Goal: Information Seeking & Learning: Check status

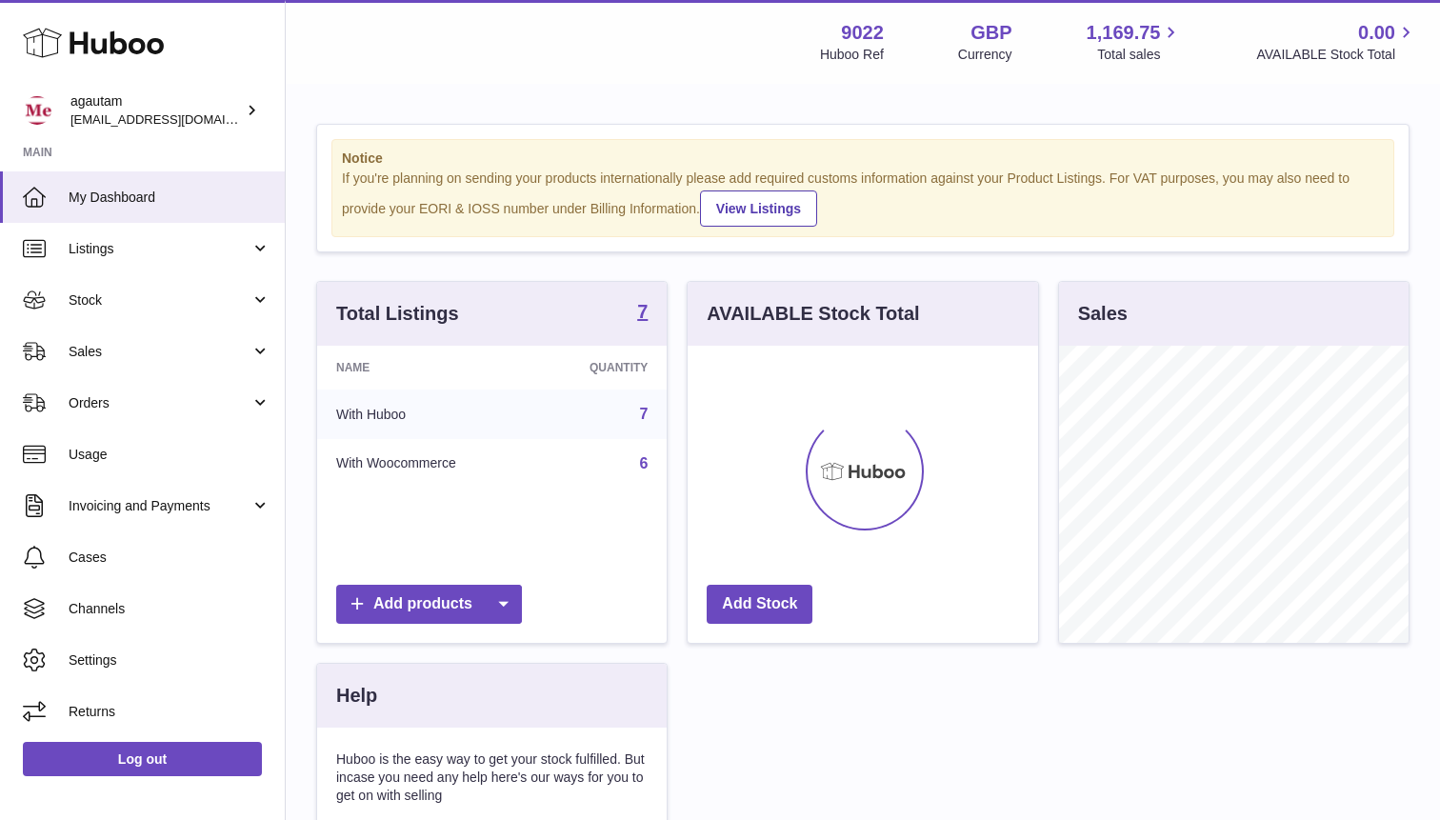
scroll to position [297, 349]
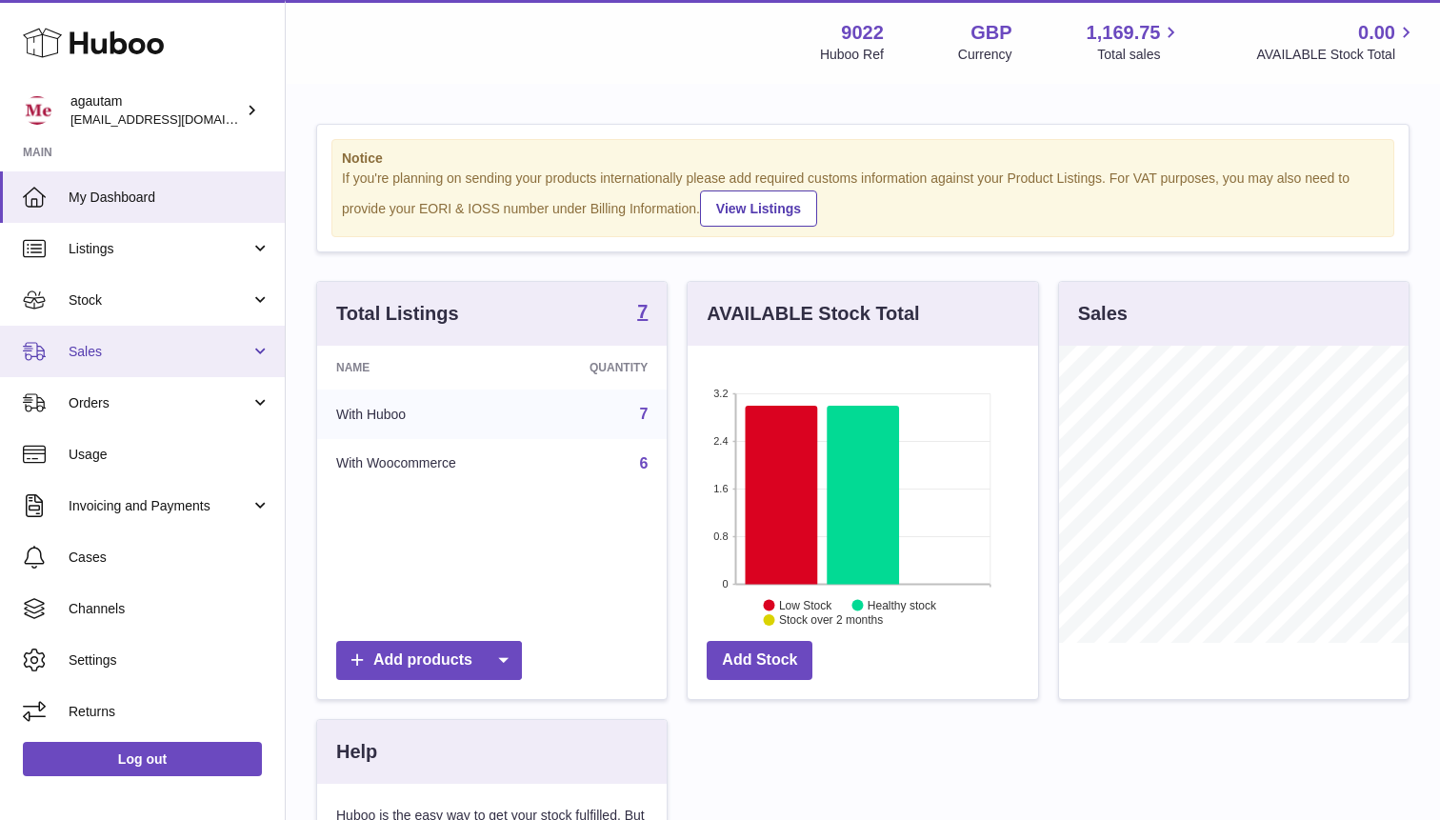
click at [130, 349] on span "Sales" at bounding box center [160, 352] width 182 height 18
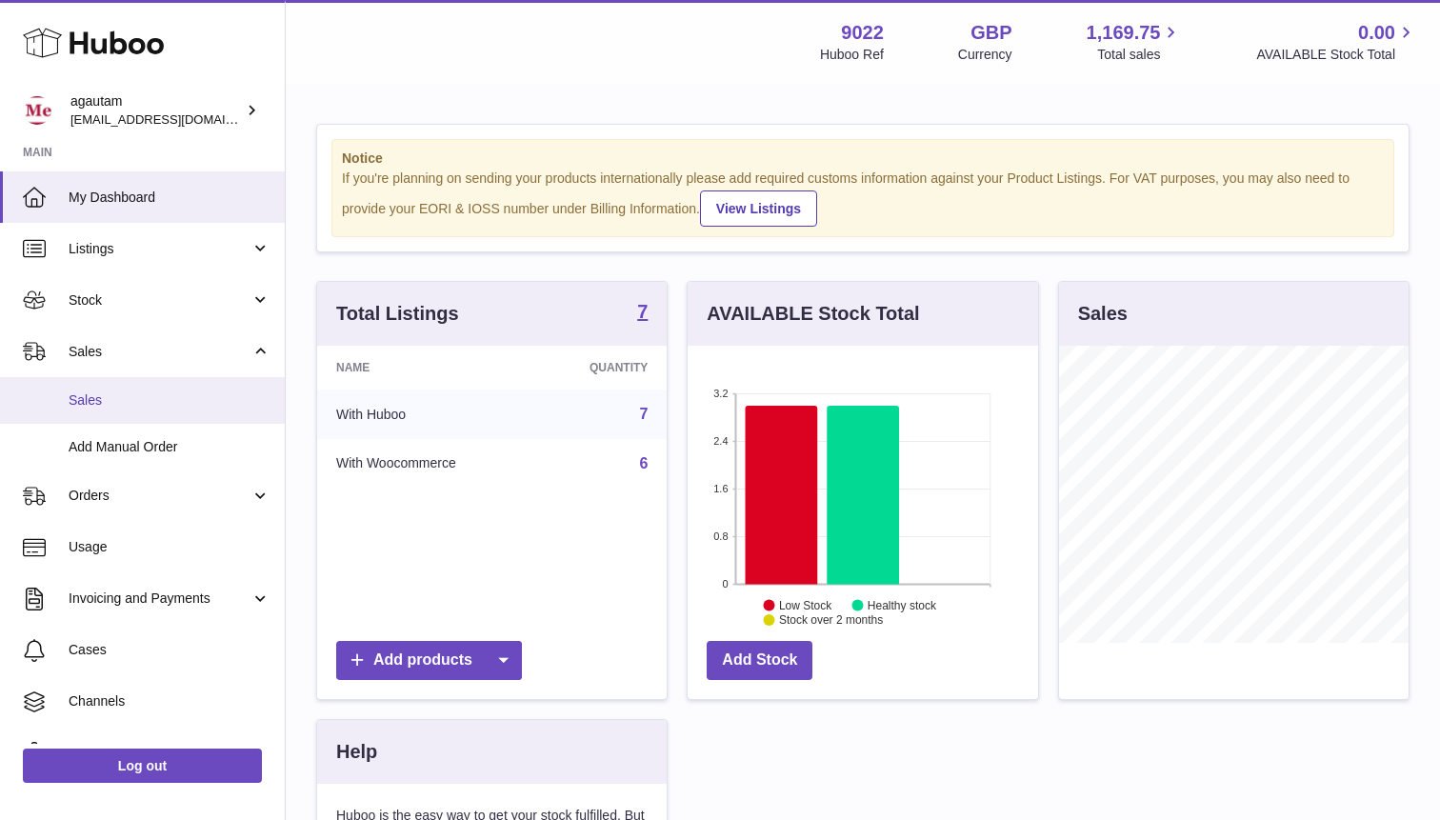
click at [98, 401] on span "Sales" at bounding box center [170, 400] width 202 height 18
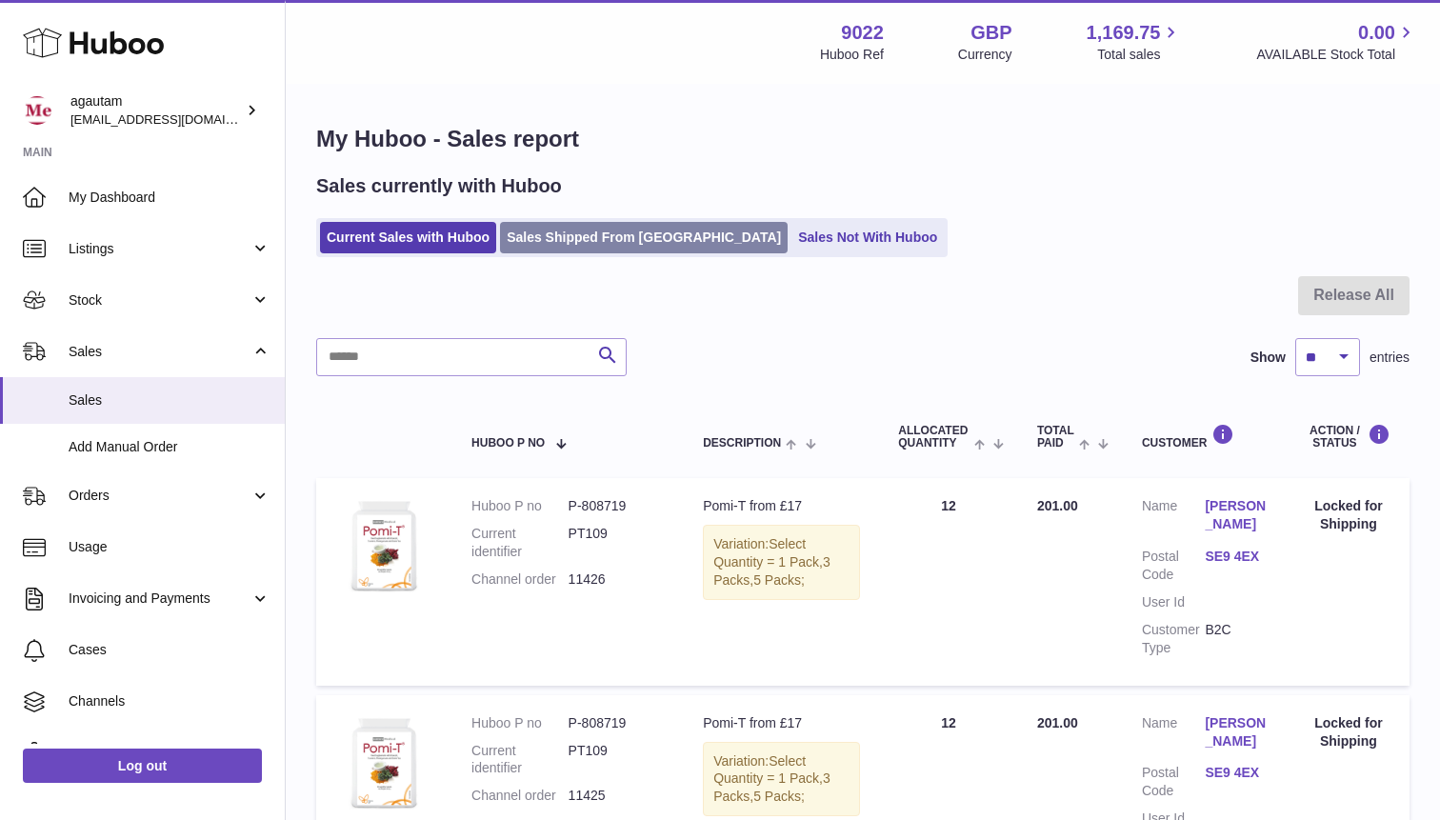
click at [567, 238] on link "Sales Shipped From [GEOGRAPHIC_DATA]" at bounding box center [644, 237] width 288 height 31
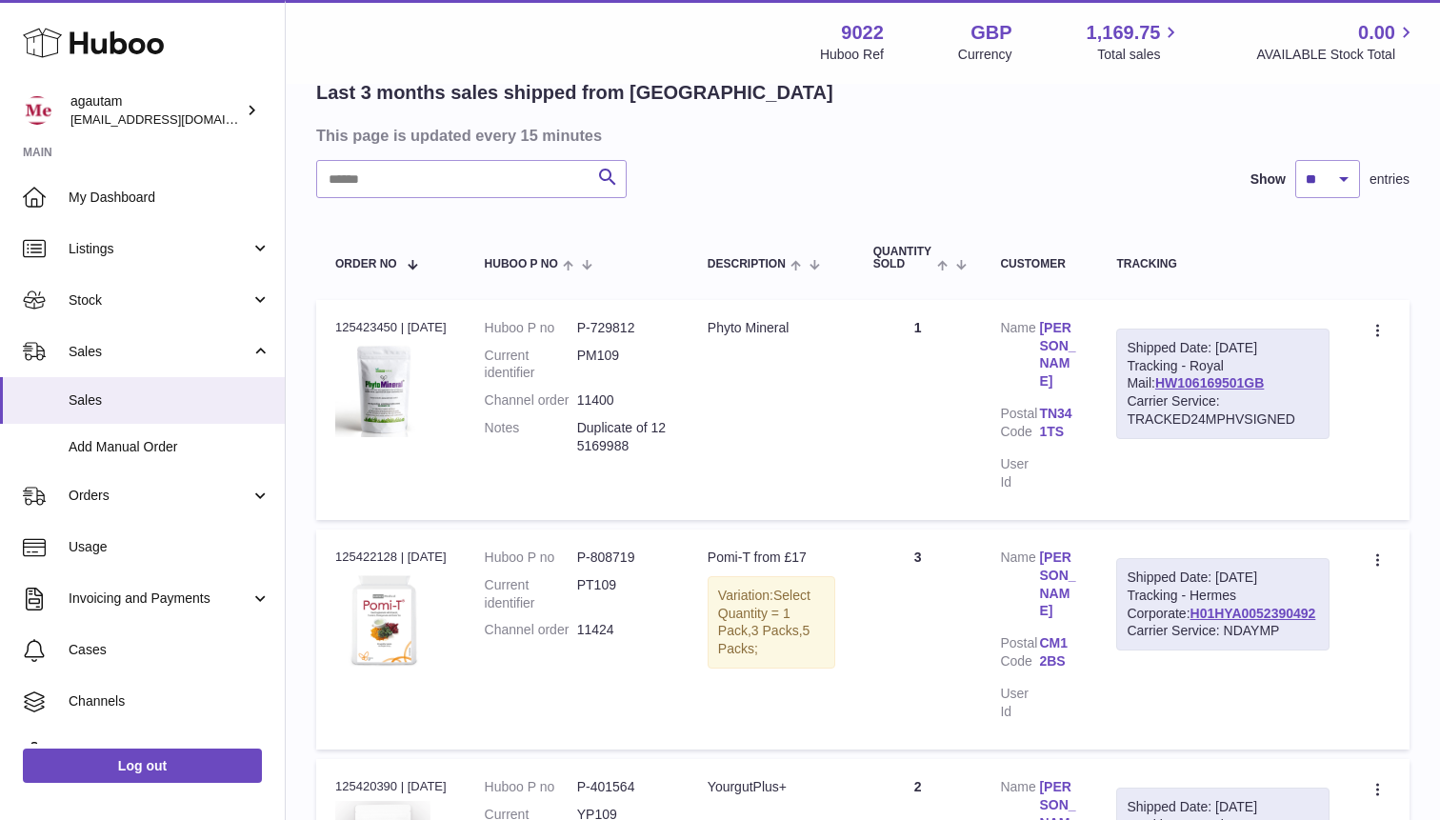
scroll to position [162, 0]
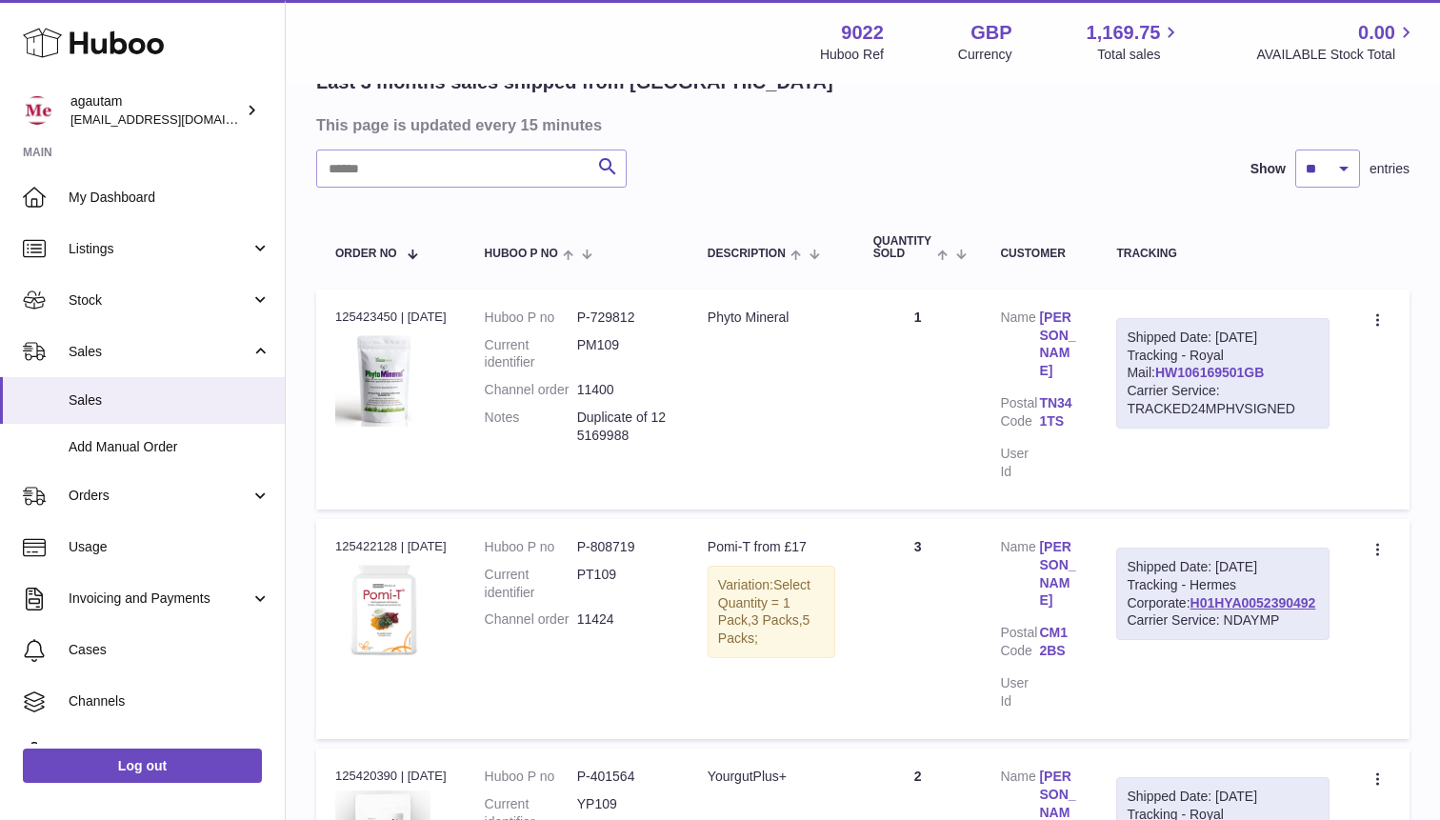
click at [1190, 380] on link "HW106169501GB" at bounding box center [1209, 372] width 109 height 15
click at [1402, 403] on td "Create a ticket Duplicate Order" at bounding box center [1378, 399] width 61 height 220
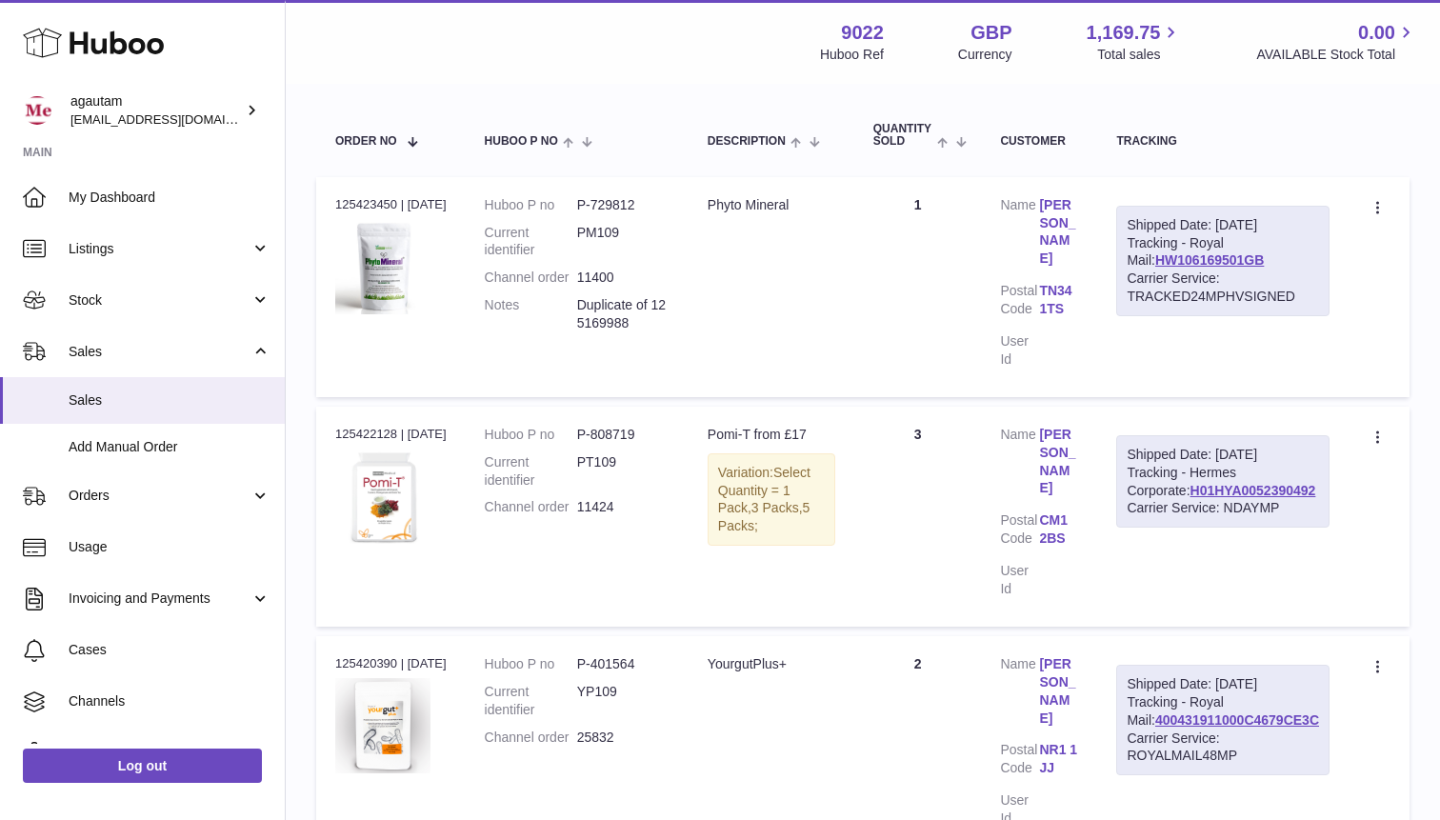
scroll to position [253, 0]
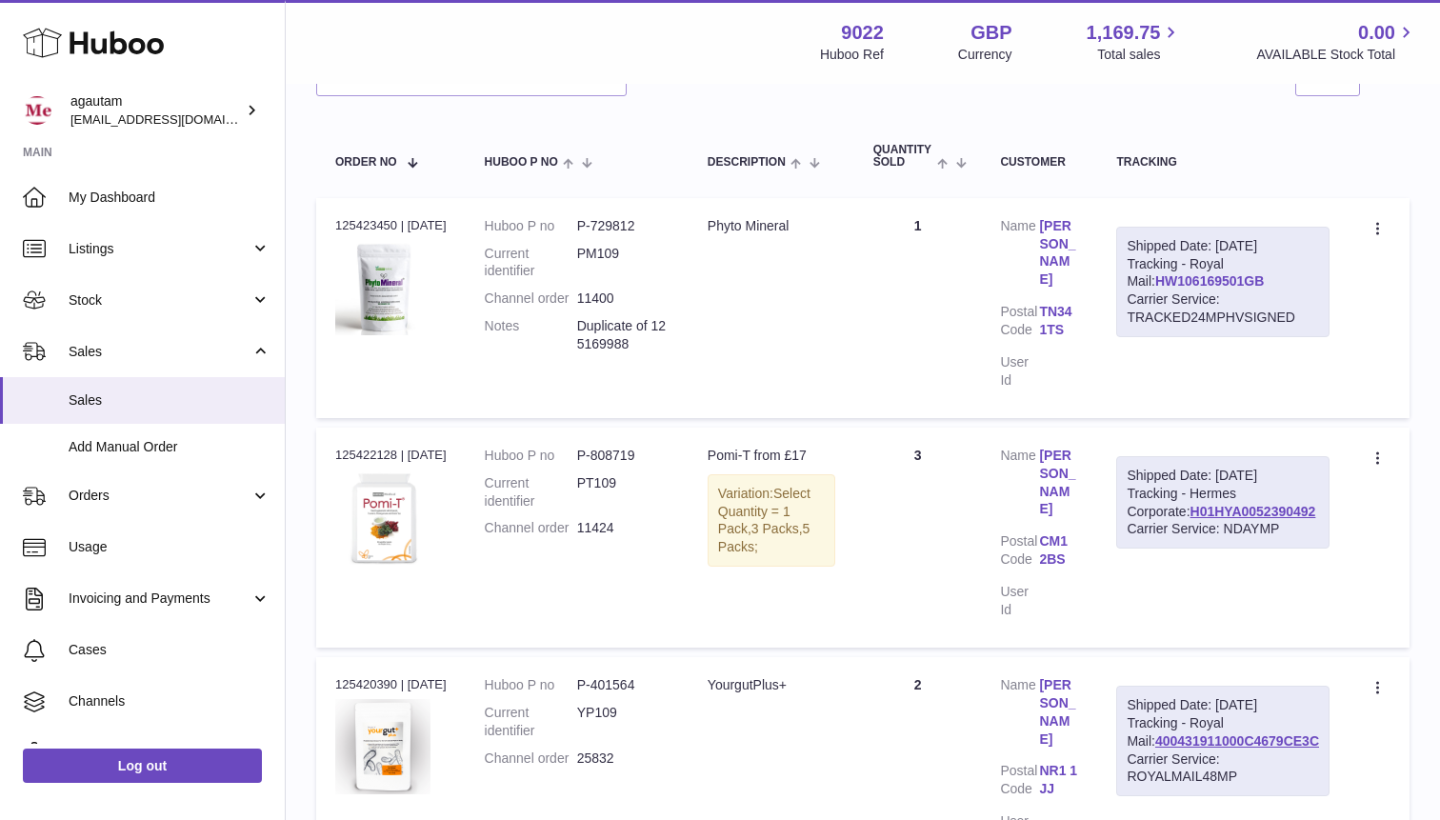
click at [1215, 288] on link "HW106169501GB" at bounding box center [1209, 280] width 109 height 15
